Goal: Task Accomplishment & Management: Manage account settings

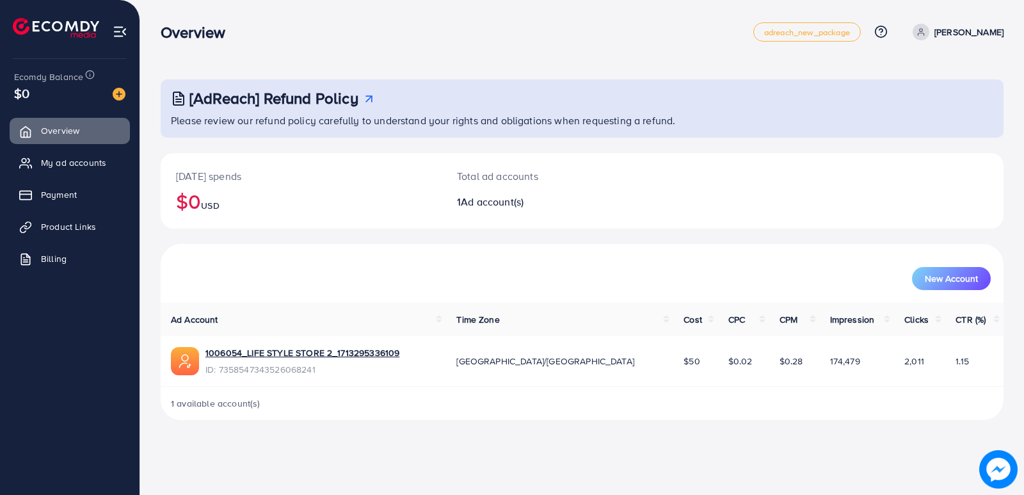
click at [962, 34] on p "Syed awais" at bounding box center [968, 31] width 69 height 15
click at [929, 100] on span "Log out" at bounding box center [927, 104] width 35 height 15
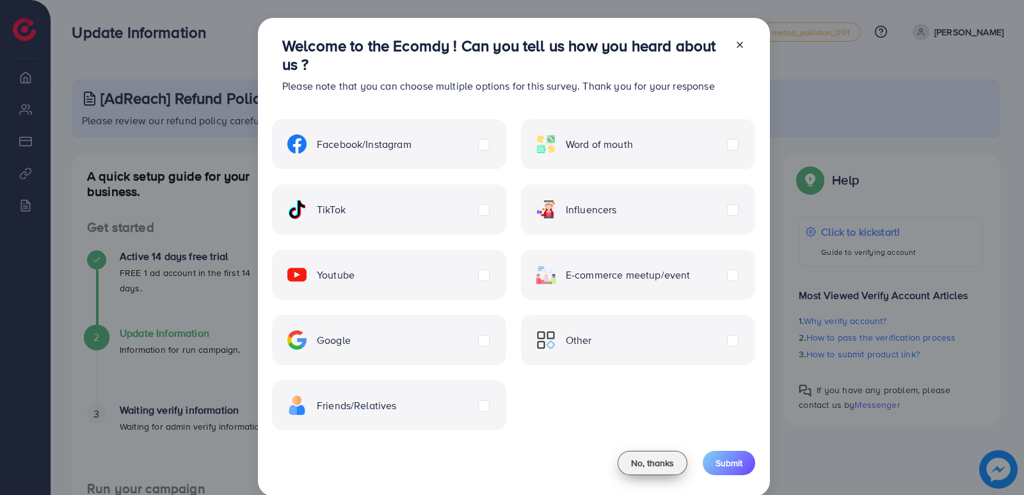
click at [651, 461] on span "No, thanks" at bounding box center [652, 462] width 43 height 13
